Goal: Task Accomplishment & Management: Use online tool/utility

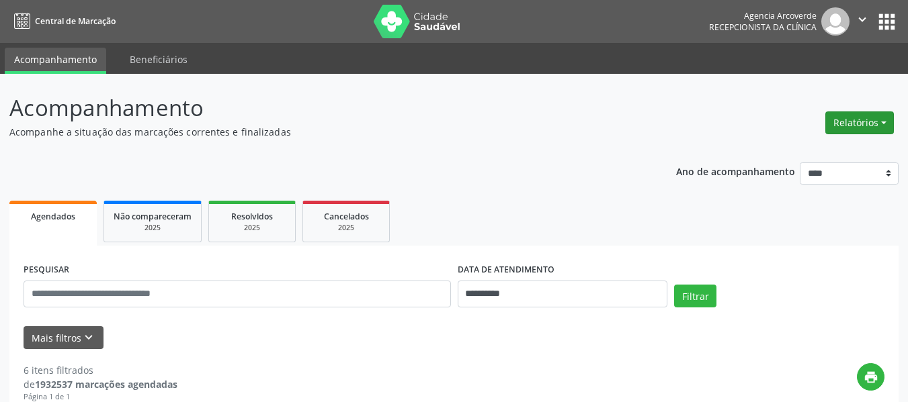
click at [877, 122] on button "Relatórios" at bounding box center [859, 123] width 69 height 23
click at [823, 145] on link "Agendamentos" at bounding box center [822, 151] width 144 height 19
select select "*"
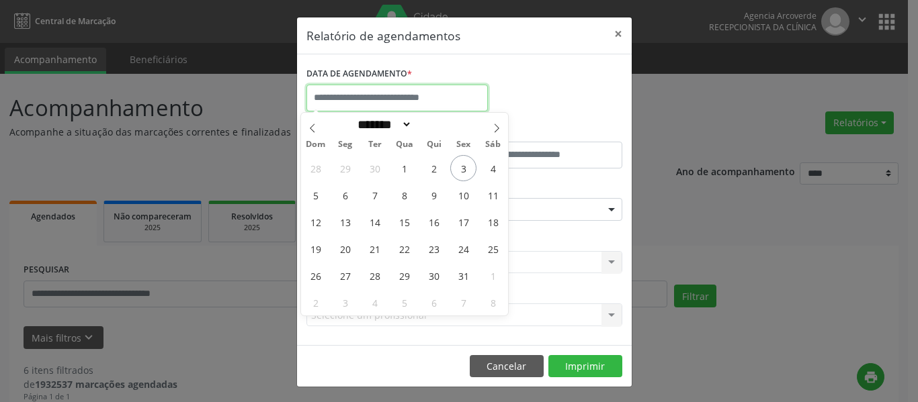
click at [364, 91] on input "text" at bounding box center [396, 98] width 181 height 27
click at [349, 192] on span "6" at bounding box center [345, 195] width 26 height 26
type input "**********"
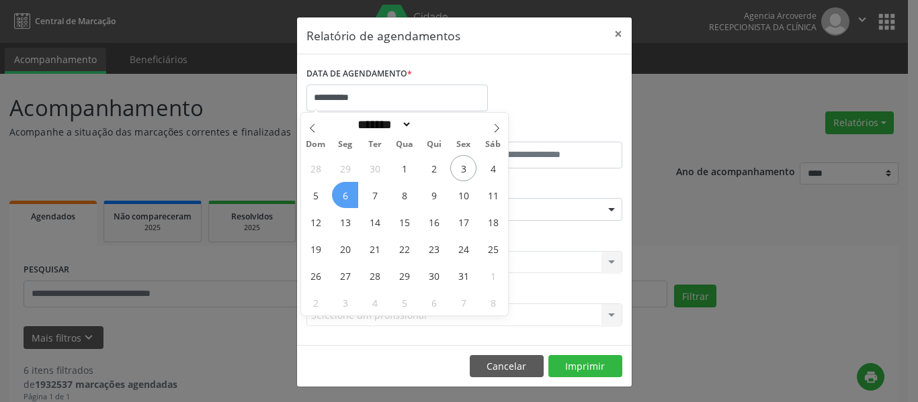
click at [349, 192] on span "6" at bounding box center [345, 195] width 26 height 26
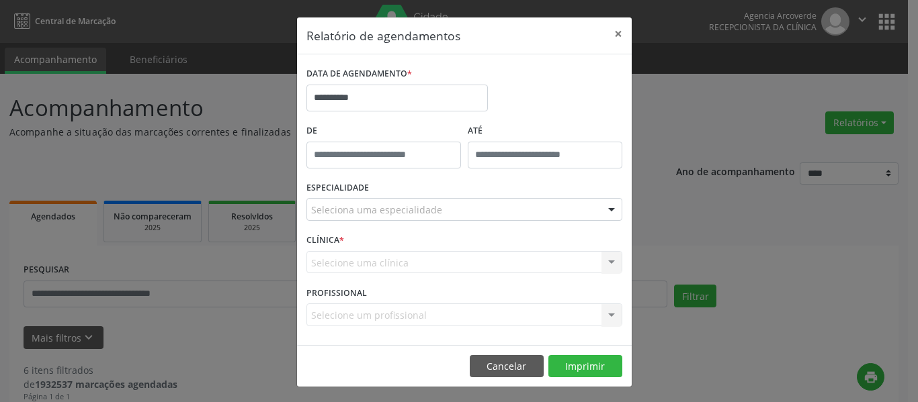
click at [349, 192] on label "ESPECIALIDADE" at bounding box center [337, 188] width 62 height 21
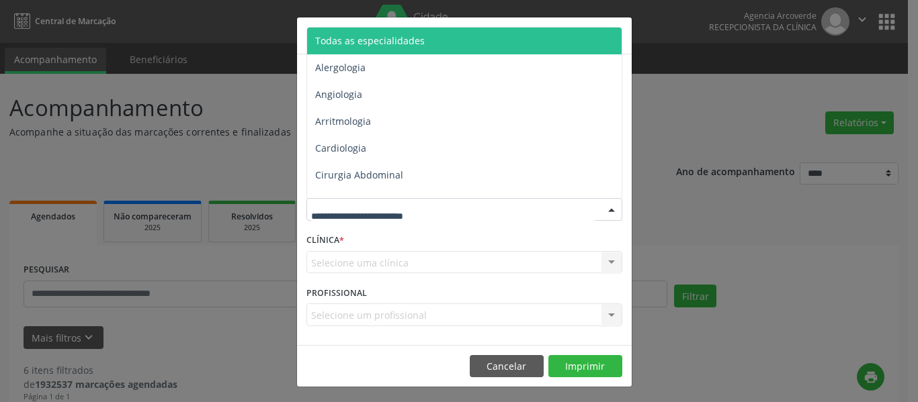
click at [375, 44] on span "Todas as especialidades" at bounding box center [370, 40] width 110 height 13
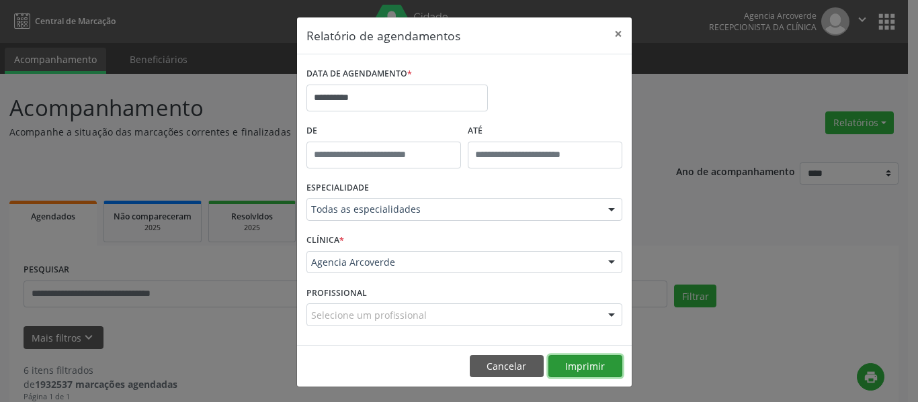
click at [602, 363] on button "Imprimir" at bounding box center [585, 366] width 74 height 23
